Goal: Task Accomplishment & Management: Use online tool/utility

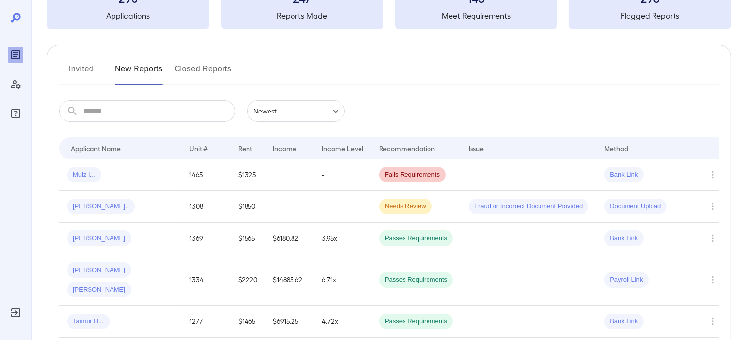
scroll to position [105, 0]
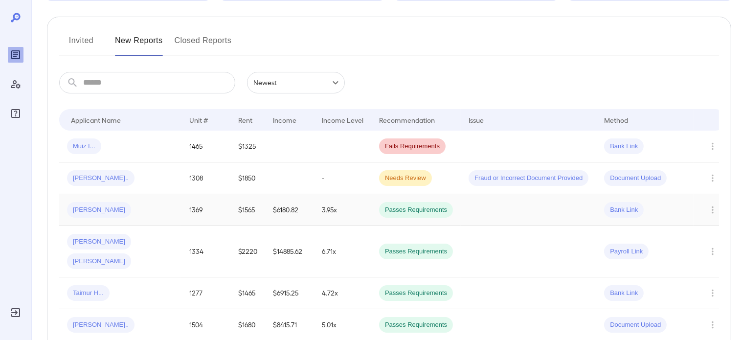
click at [123, 214] on div "[PERSON_NAME]" at bounding box center [120, 210] width 107 height 16
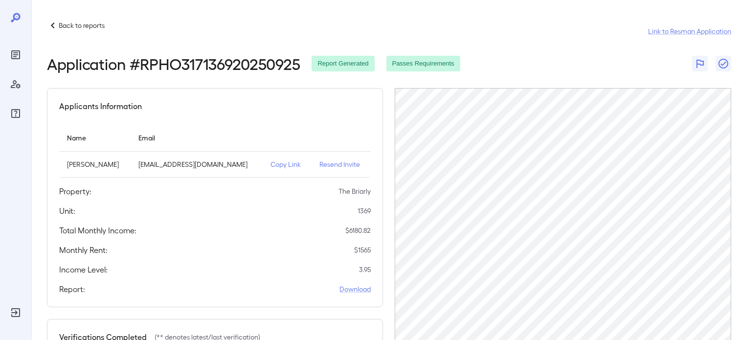
click at [271, 163] on p "Copy Link" at bounding box center [287, 165] width 33 height 10
click at [274, 158] on td "Copy Link" at bounding box center [287, 165] width 49 height 26
click at [272, 162] on p "Copy Link" at bounding box center [287, 165] width 33 height 10
click at [69, 27] on p "Back to reports" at bounding box center [82, 26] width 46 height 10
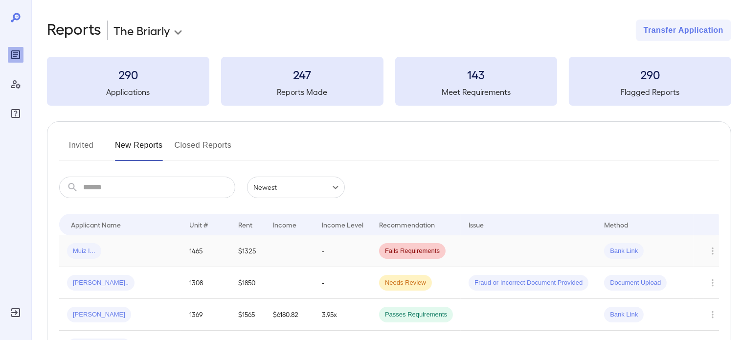
click at [113, 250] on div "Muiz I..." at bounding box center [120, 251] width 107 height 16
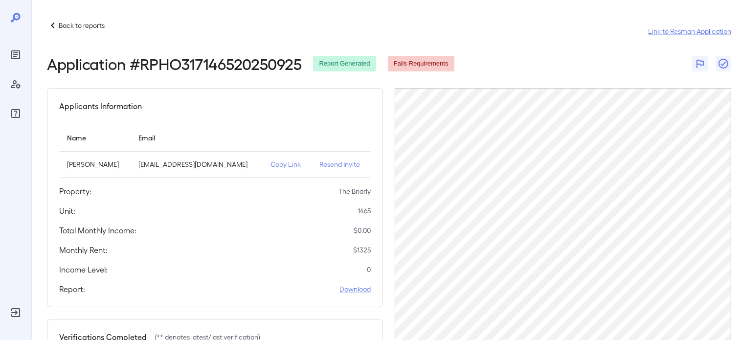
click at [272, 164] on p "Copy Link" at bounding box center [287, 165] width 33 height 10
